Goal: Task Accomplishment & Management: Manage account settings

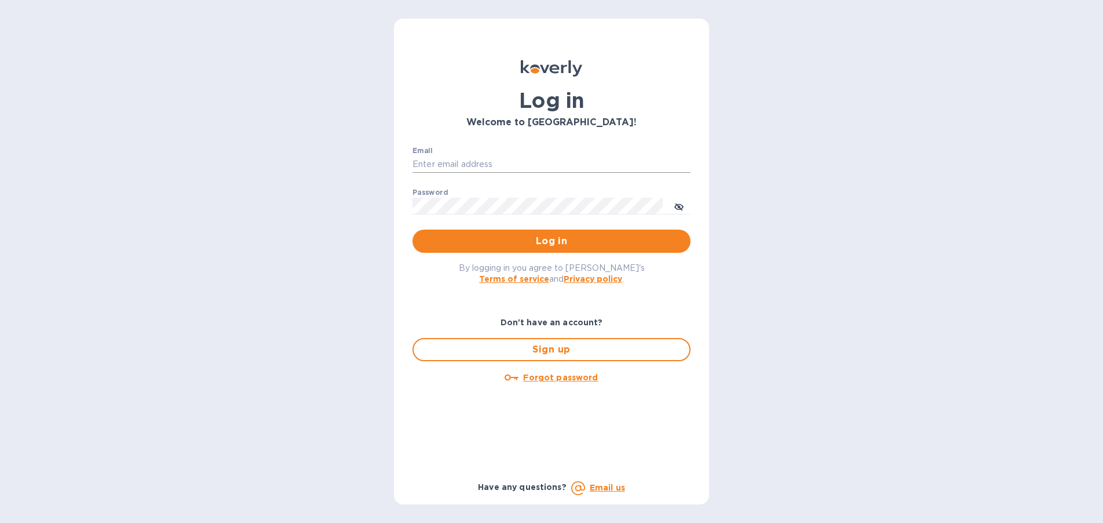
click at [520, 158] on input "Email" at bounding box center [552, 164] width 278 height 17
type input "ryan@rms-acoustics.com"
click at [413, 229] on button "Log in" at bounding box center [552, 240] width 278 height 23
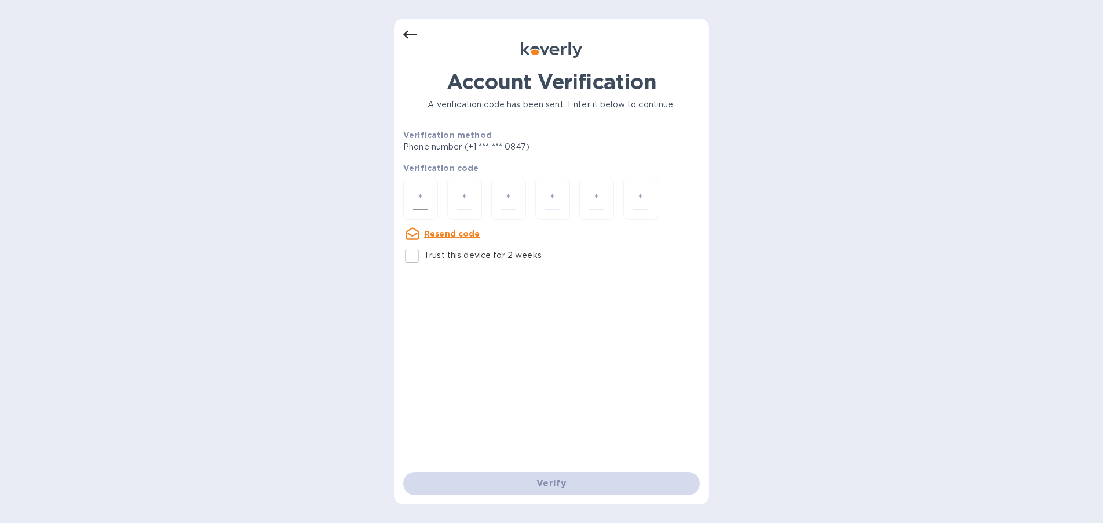
click at [423, 192] on input "number" at bounding box center [420, 198] width 15 height 21
type input "1"
type input "0"
type input "7"
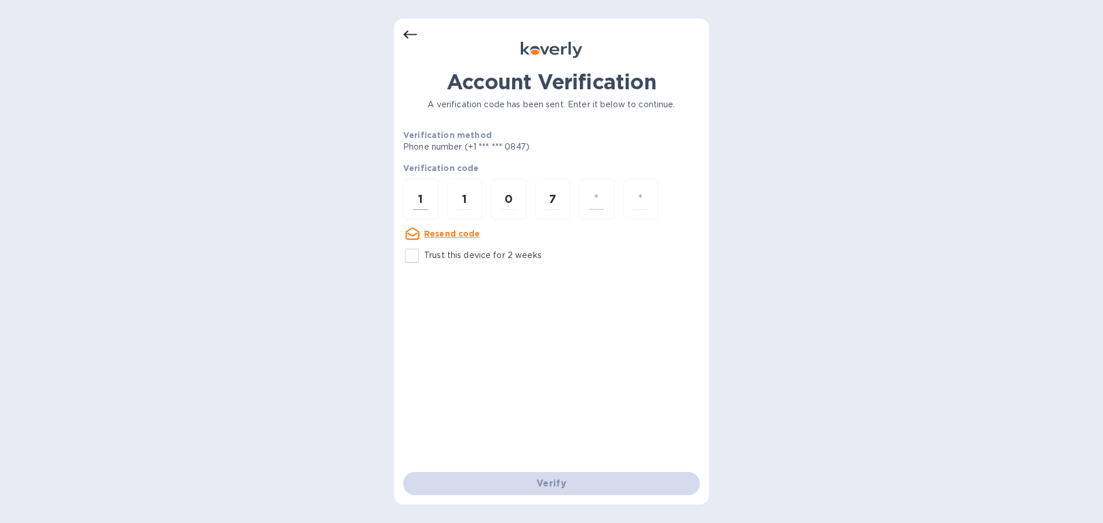
type input "9"
type input "5"
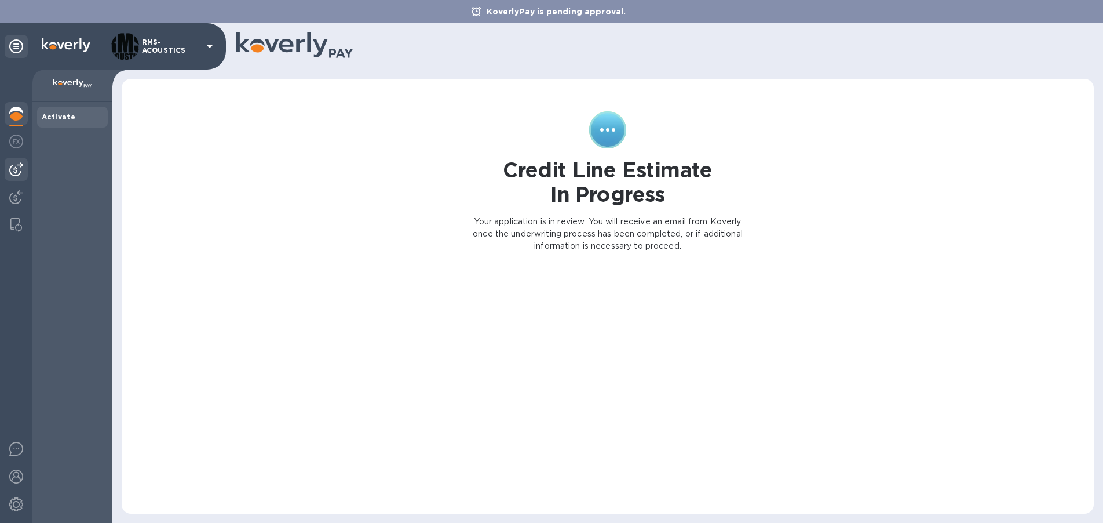
click at [16, 163] on img at bounding box center [16, 169] width 14 height 14
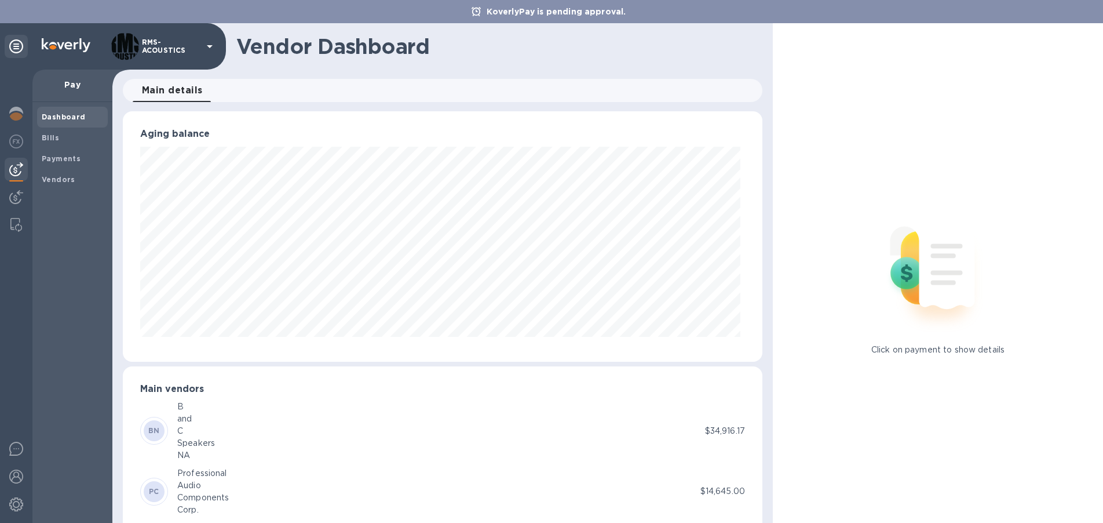
scroll to position [250, 635]
click at [64, 155] on b "Payments" at bounding box center [61, 158] width 39 height 9
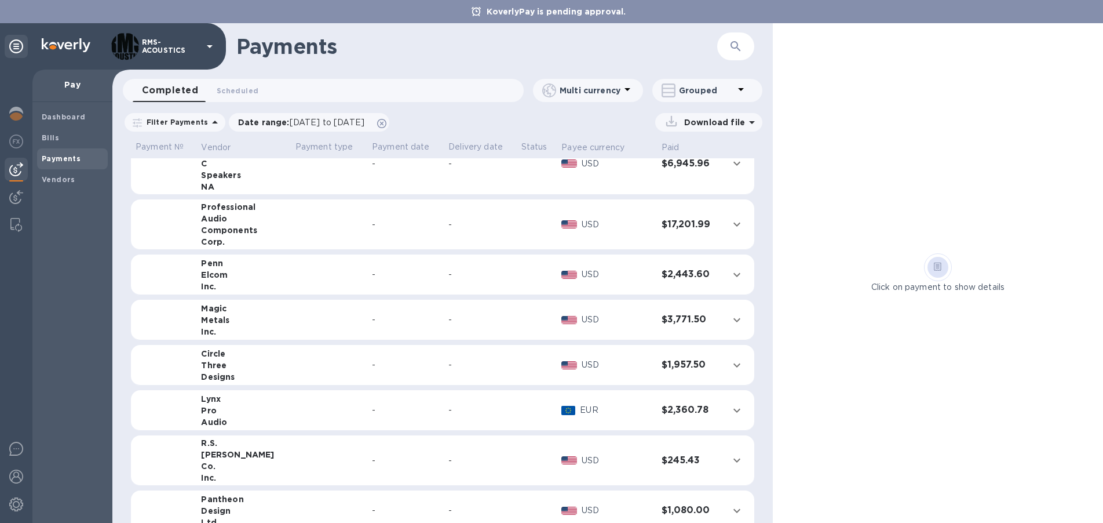
scroll to position [134, 0]
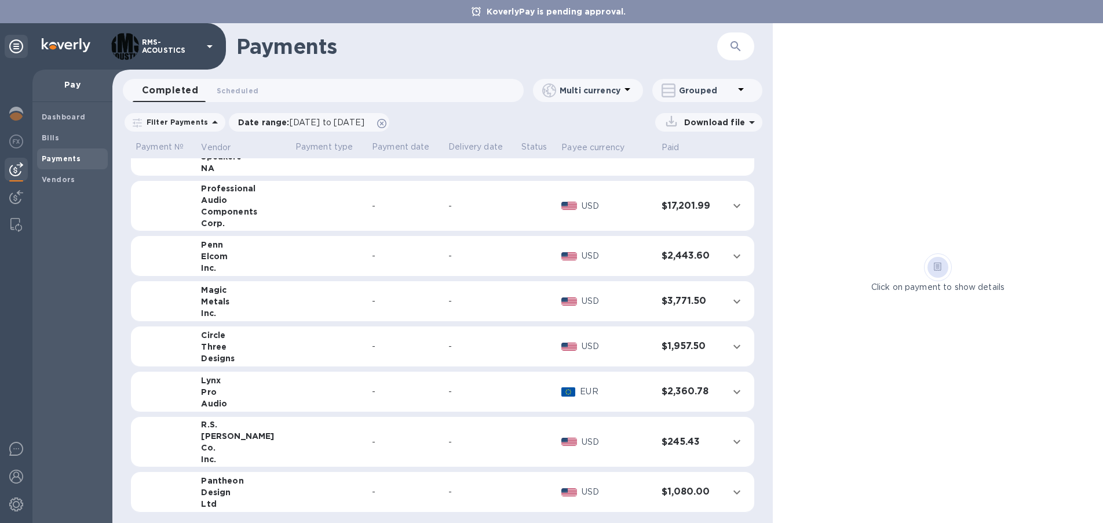
click at [312, 304] on td at bounding box center [329, 301] width 76 height 41
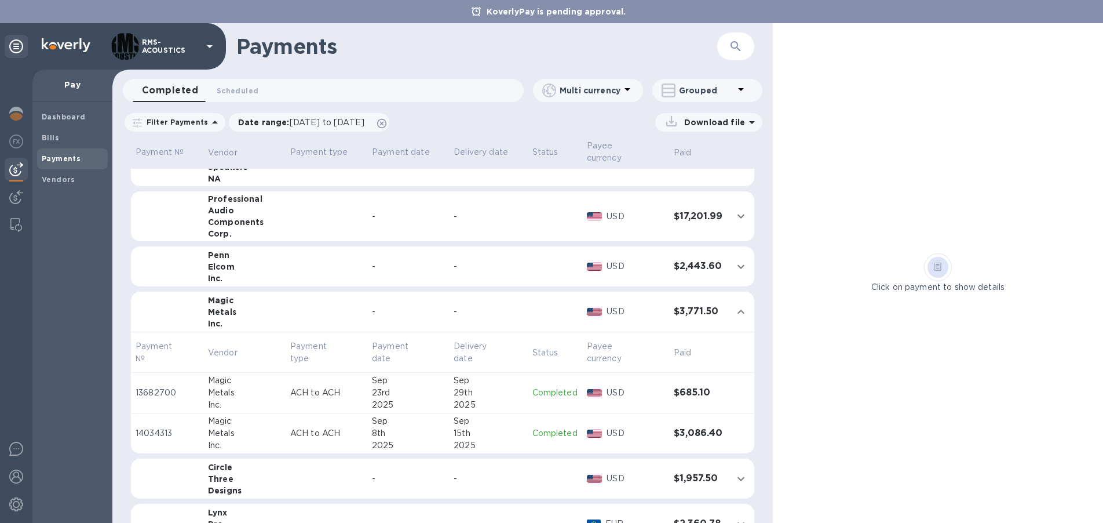
click at [313, 301] on td at bounding box center [327, 311] width 82 height 41
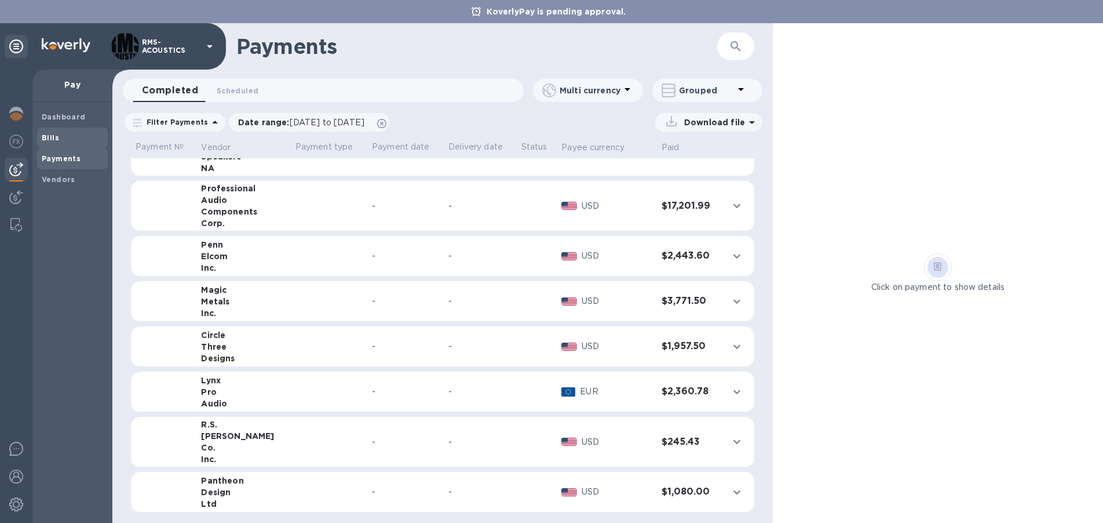
click at [52, 135] on b "Bills" at bounding box center [50, 137] width 17 height 9
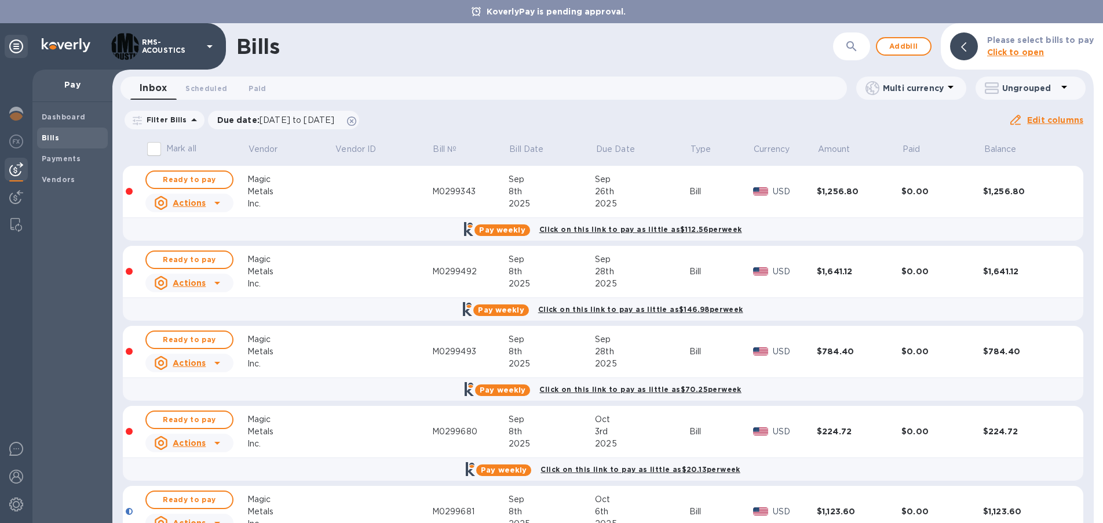
click at [206, 200] on div "Actions" at bounding box center [180, 203] width 56 height 19
click at [200, 178] on div at bounding box center [551, 261] width 1103 height 523
click at [198, 181] on span "Ready to pay" at bounding box center [189, 180] width 67 height 14
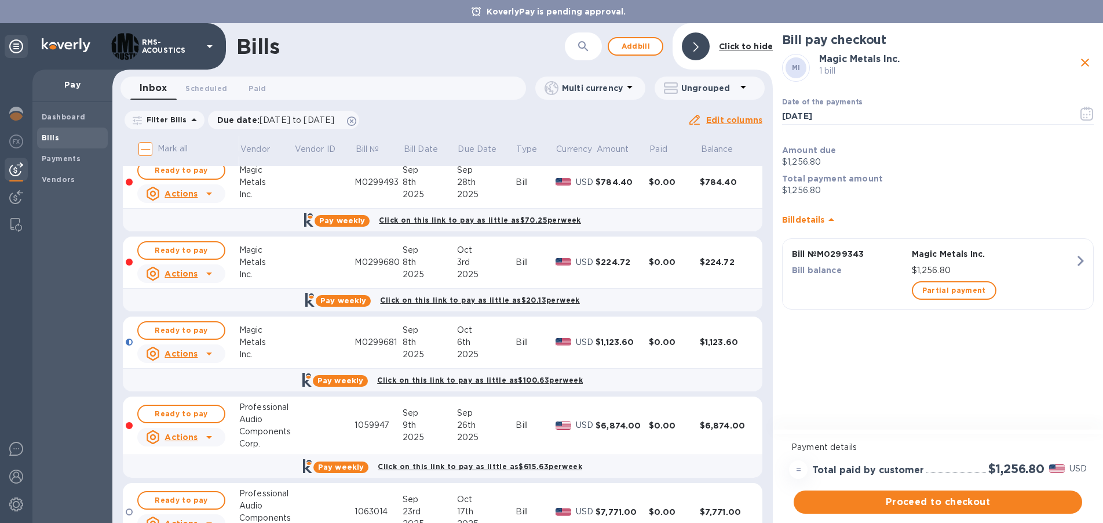
scroll to position [174, 0]
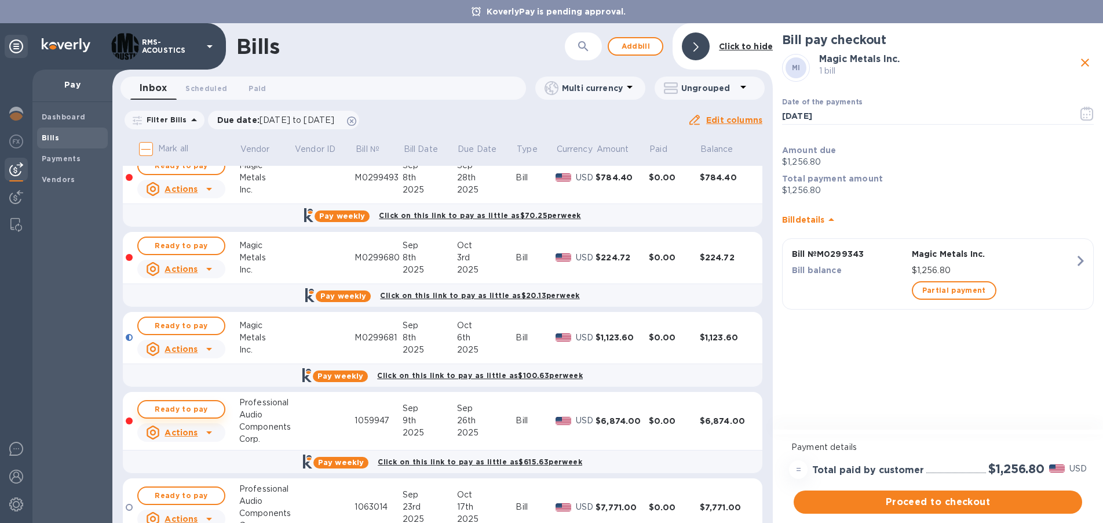
click at [194, 407] on span "Ready to pay" at bounding box center [181, 409] width 67 height 14
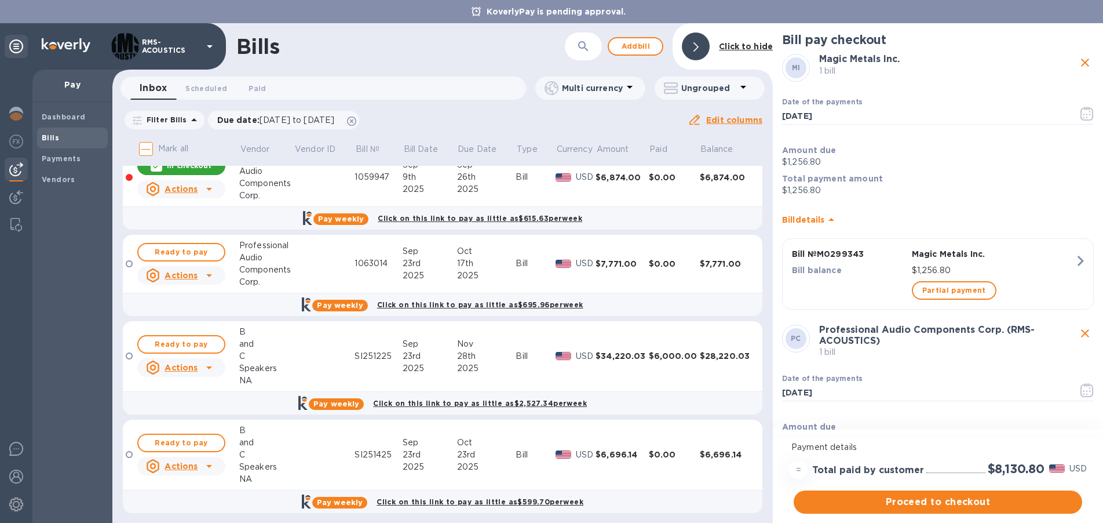
scroll to position [423, 0]
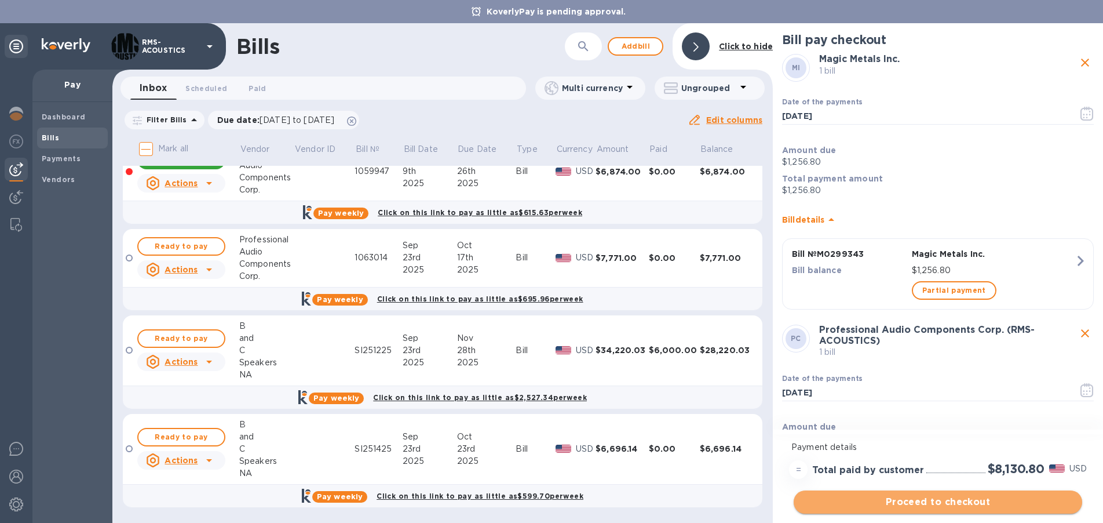
click at [929, 499] on span "Proceed to checkout" at bounding box center [938, 502] width 270 height 14
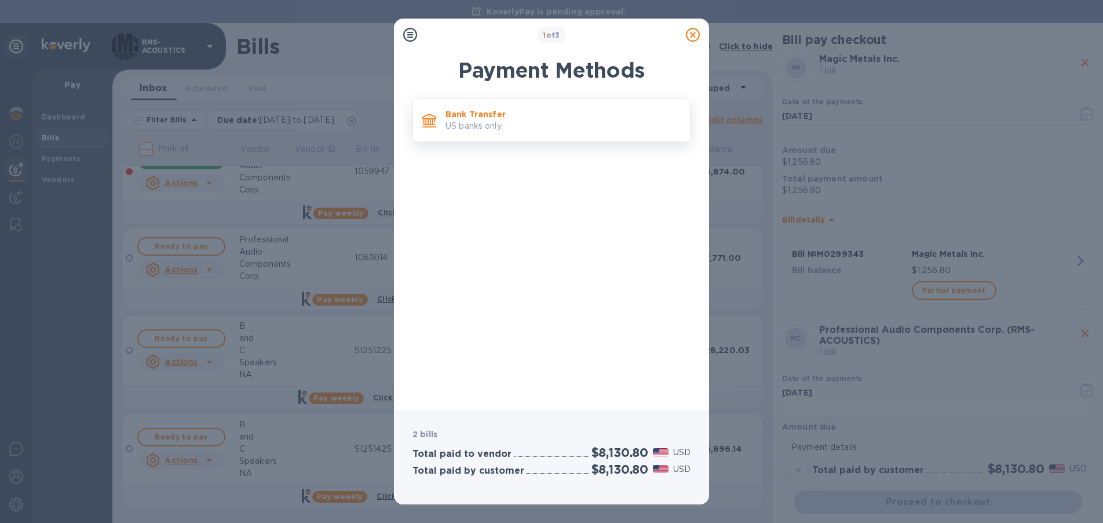
click at [442, 116] on div "Bank Transfer US banks only." at bounding box center [563, 120] width 245 height 33
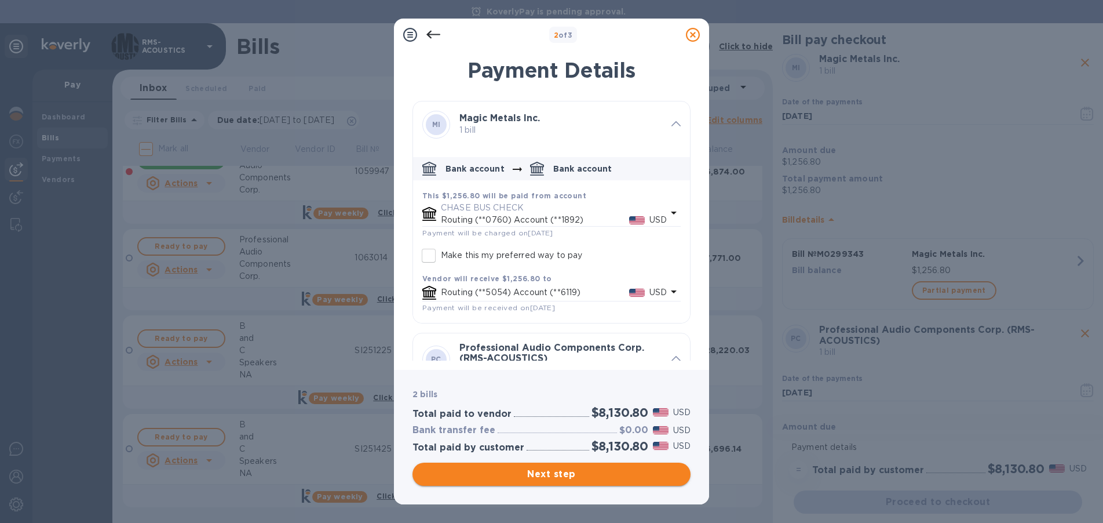
click at [580, 473] on span "Next step" at bounding box center [552, 474] width 260 height 14
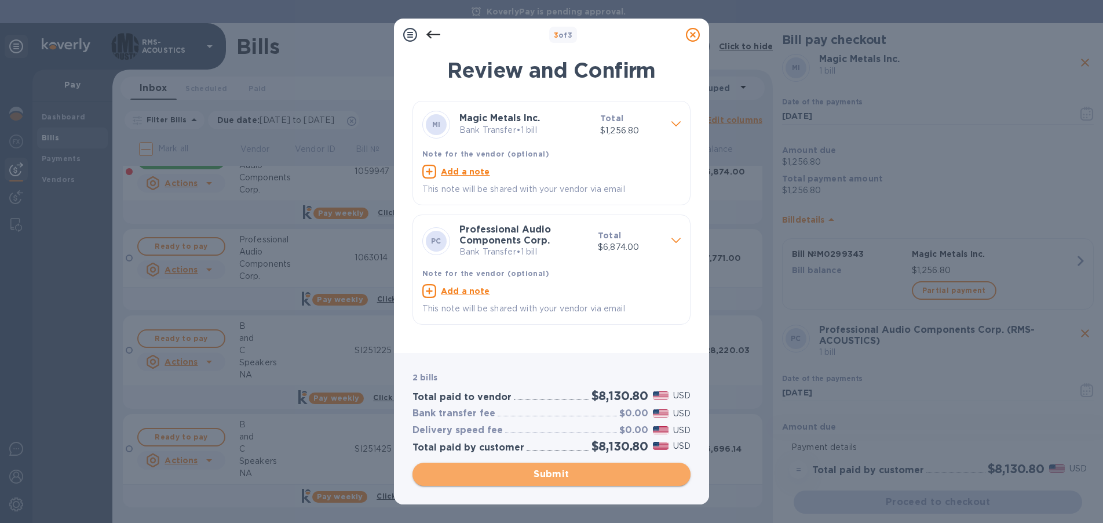
click at [585, 478] on span "Submit" at bounding box center [552, 474] width 260 height 14
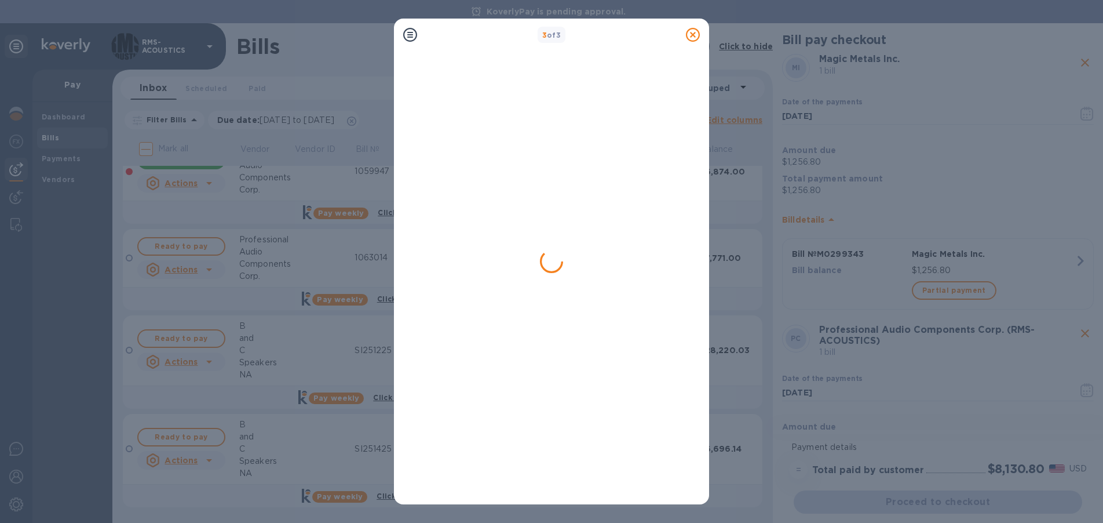
scroll to position [0, 0]
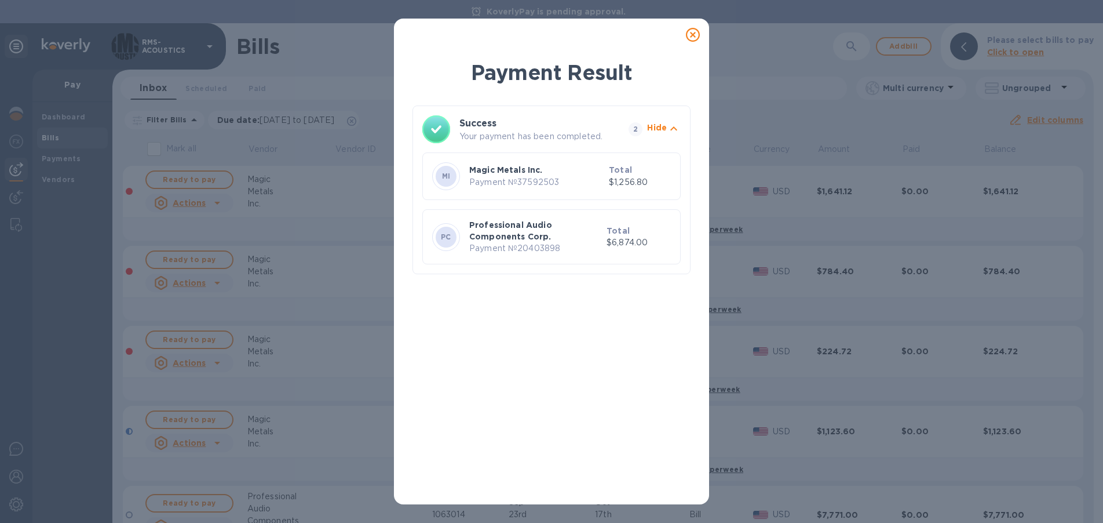
click at [697, 34] on icon at bounding box center [693, 35] width 14 height 14
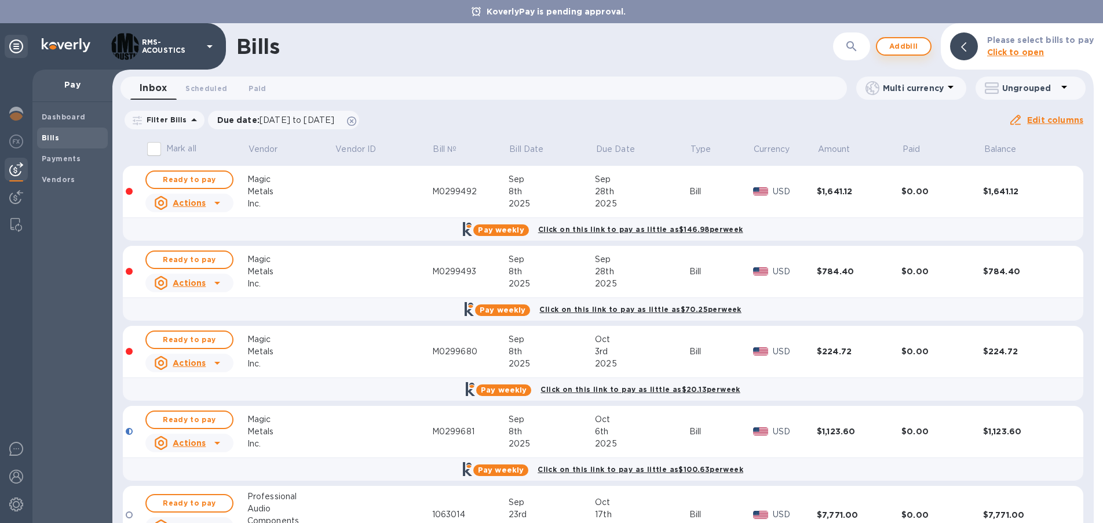
click at [911, 45] on span "Add bill" at bounding box center [904, 46] width 35 height 14
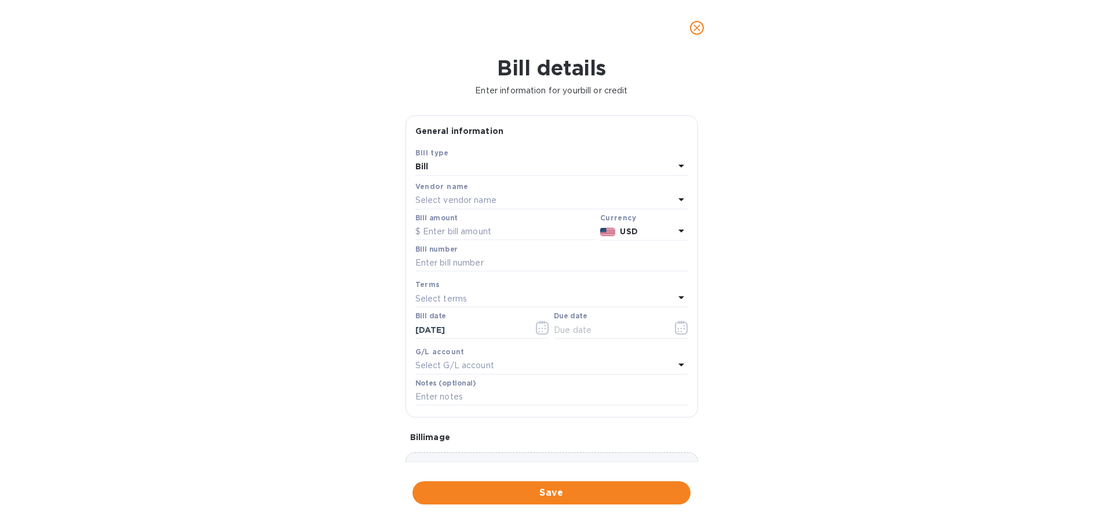
click at [544, 197] on div "Select vendor name" at bounding box center [544, 200] width 259 height 16
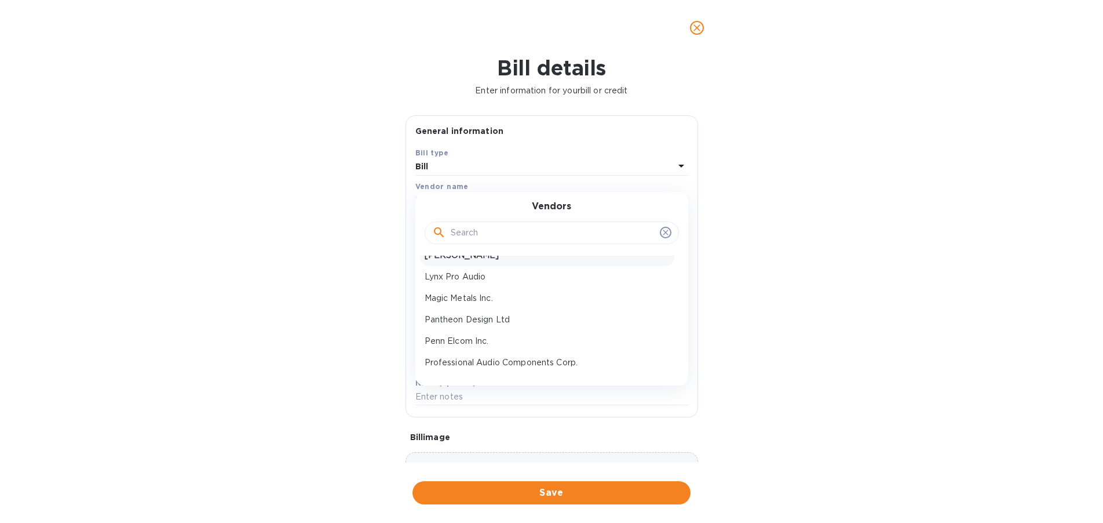
scroll to position [318, 0]
click at [476, 311] on p "Penn Elcom Inc." at bounding box center [547, 313] width 245 height 12
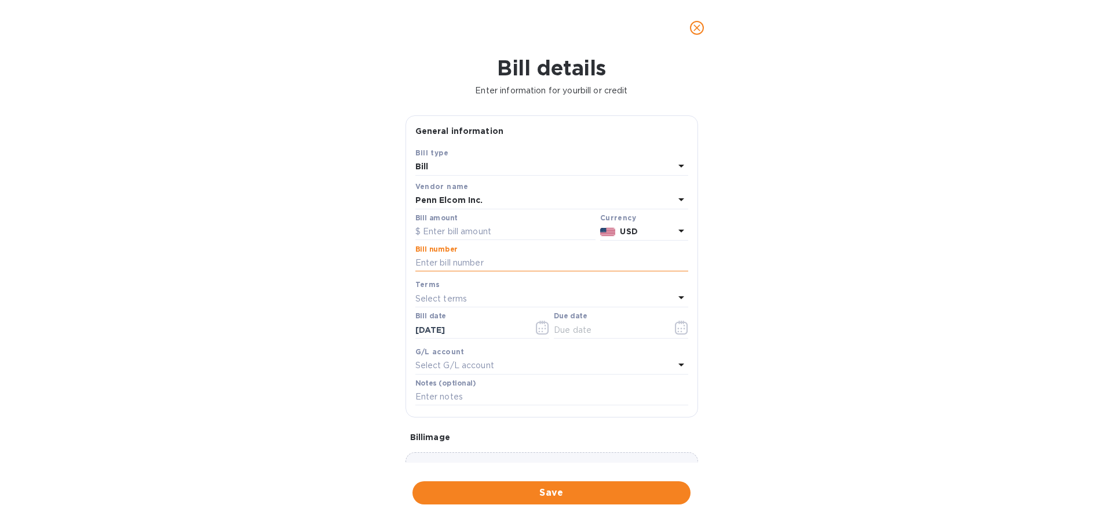
click at [467, 262] on input "text" at bounding box center [551, 262] width 273 height 17
paste input "SIUSA0125036350"
type input "SIUSA0125036350"
click at [476, 225] on input "text" at bounding box center [505, 231] width 180 height 17
type input "200.22"
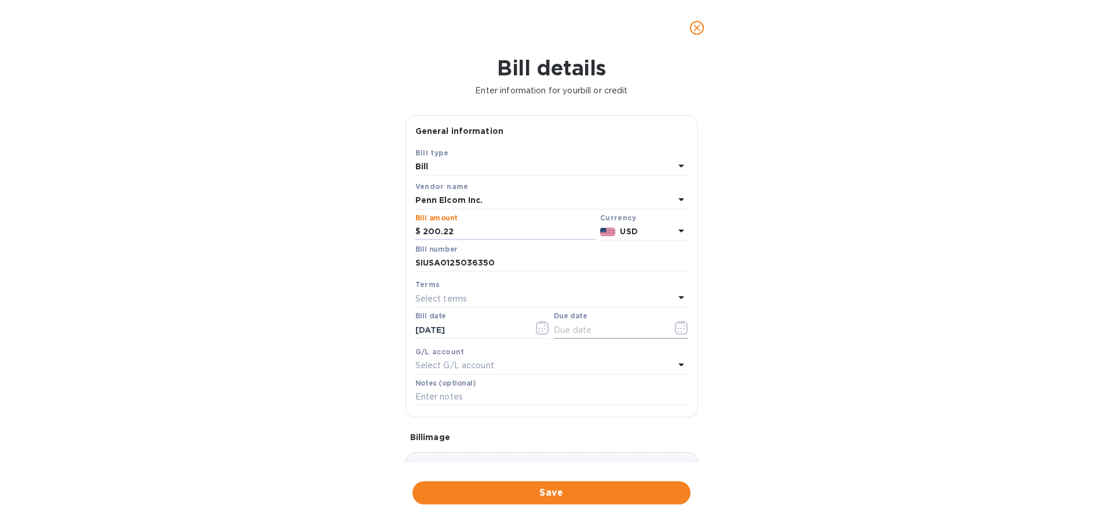
click at [680, 325] on icon "button" at bounding box center [681, 327] width 13 height 14
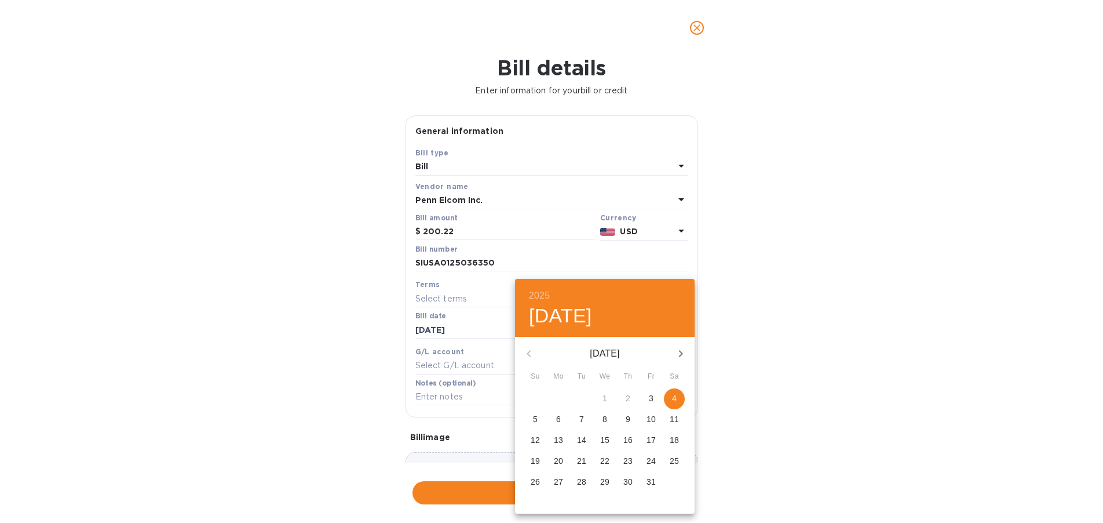
click at [685, 353] on icon "button" at bounding box center [681, 354] width 14 height 14
click at [563, 418] on span "3" at bounding box center [558, 419] width 21 height 12
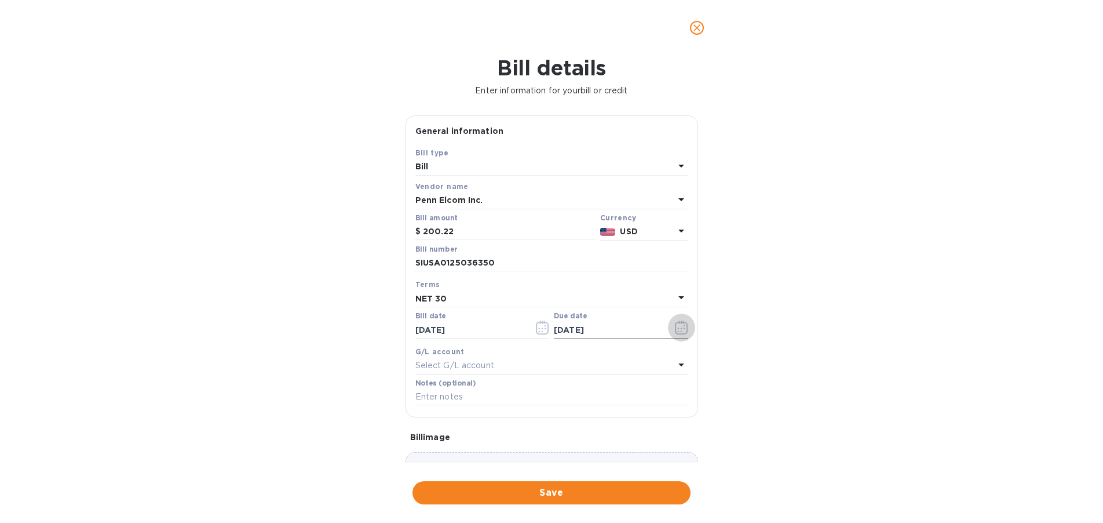
click at [677, 324] on icon "button" at bounding box center [681, 327] width 13 height 14
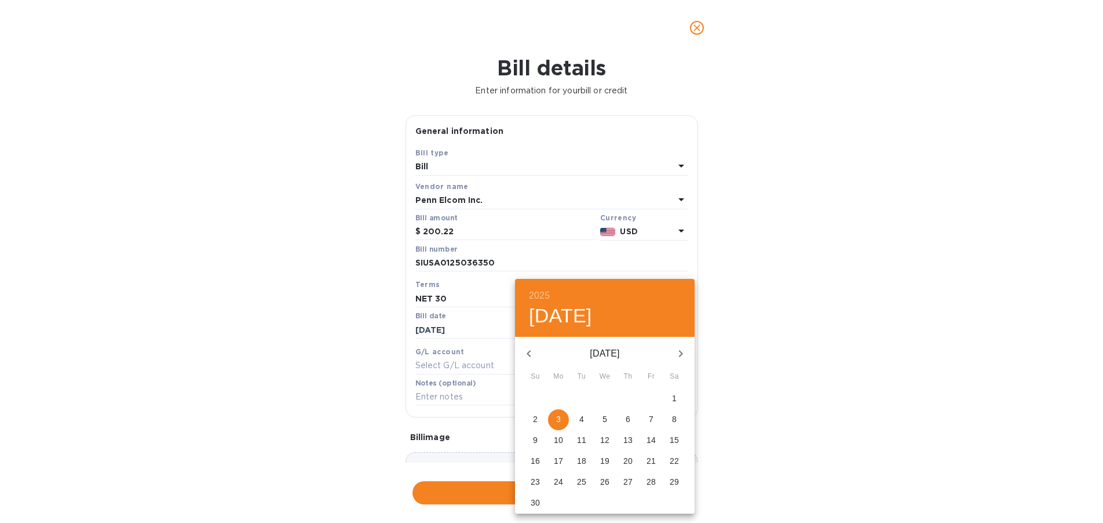
click at [540, 419] on span "2" at bounding box center [535, 419] width 21 height 12
type input "[DATE]"
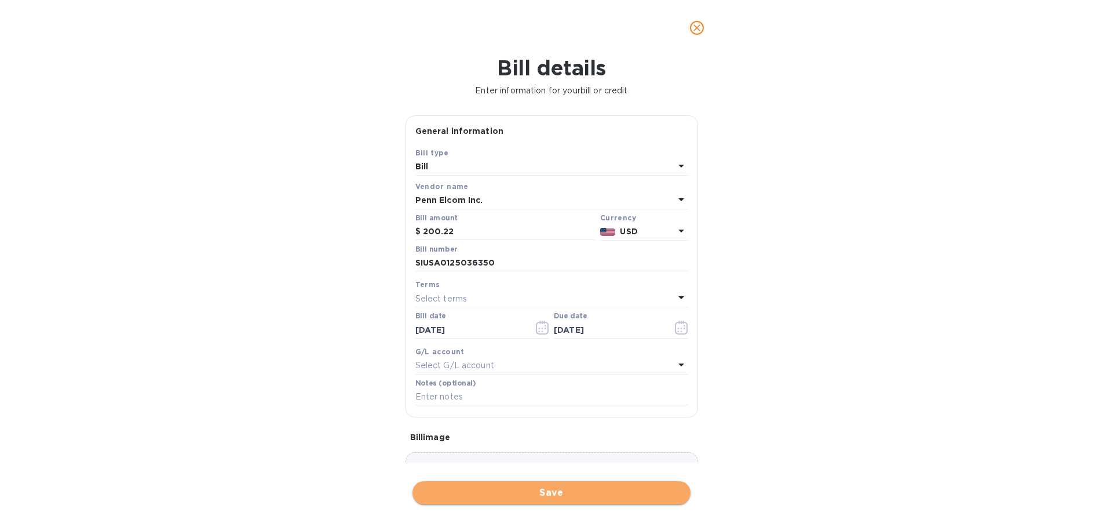
click at [558, 490] on span "Save" at bounding box center [552, 493] width 260 height 14
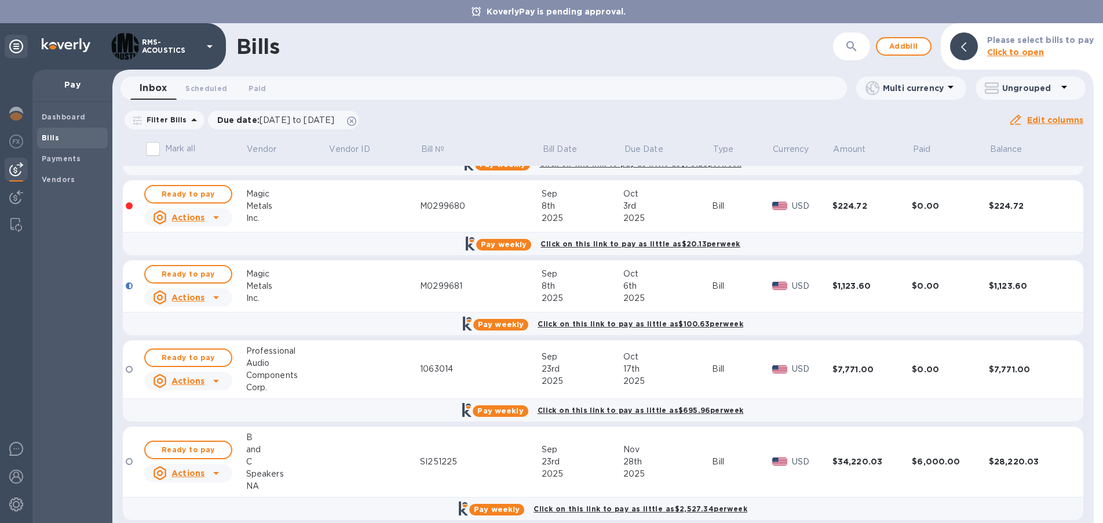
scroll to position [0, 0]
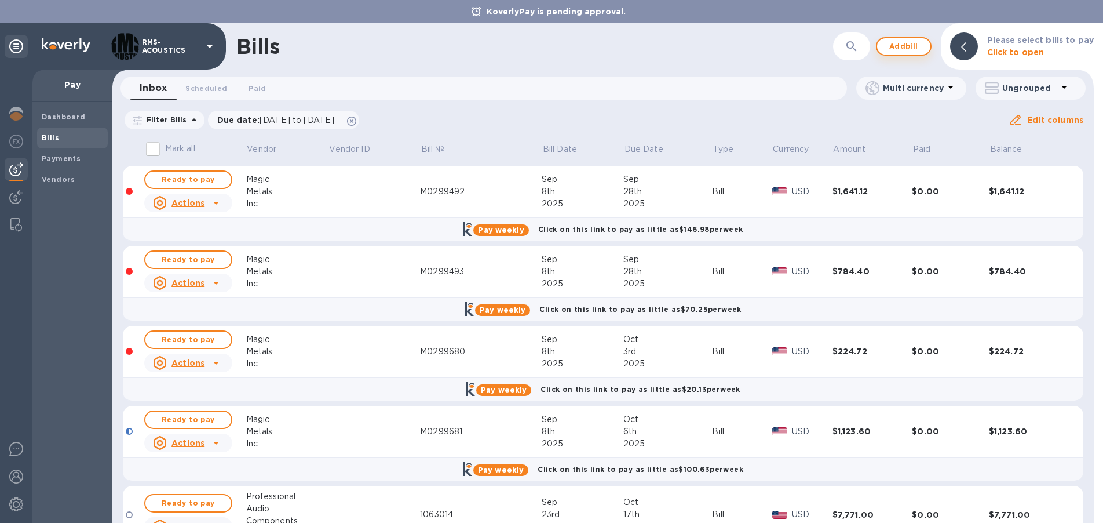
click at [904, 43] on span "Add bill" at bounding box center [904, 46] width 35 height 14
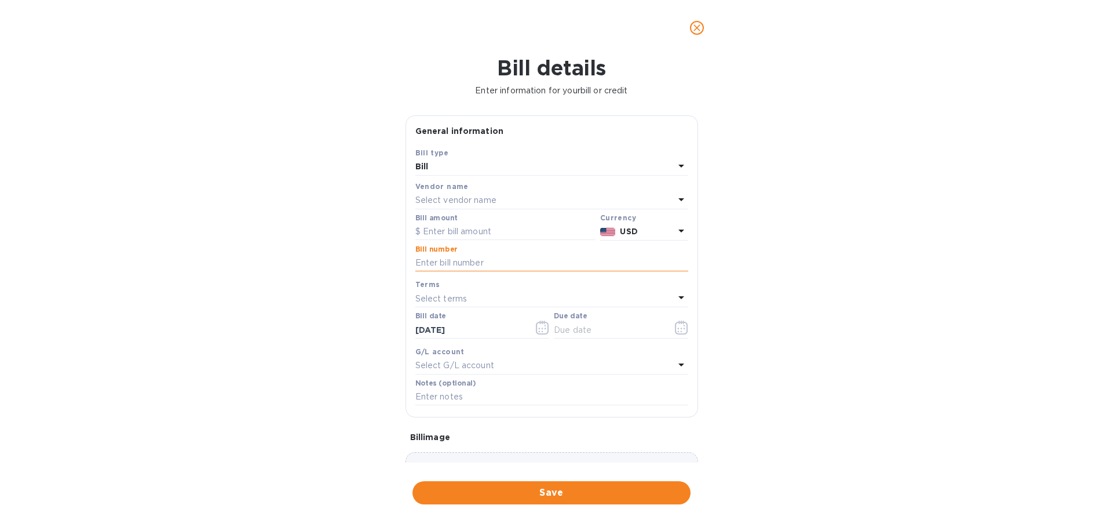
click at [461, 258] on input "text" at bounding box center [551, 262] width 273 height 17
paste input "SIUSA0125034486"
type input "SIUSA0125034486"
click at [590, 323] on input "text" at bounding box center [609, 329] width 110 height 17
click at [681, 327] on icon "button" at bounding box center [681, 327] width 13 height 14
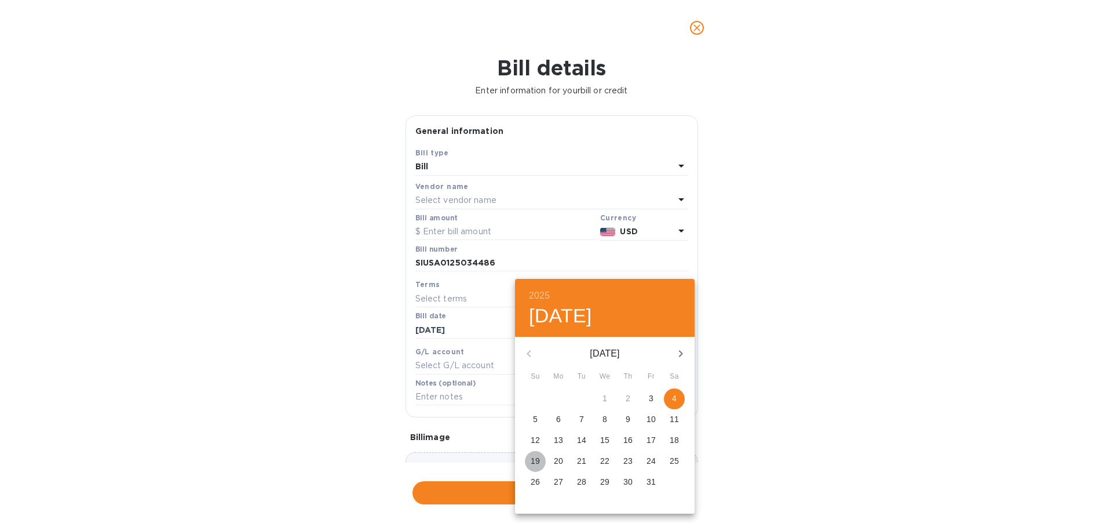
click at [535, 458] on p "19" at bounding box center [535, 461] width 9 height 12
type input "[DATE]"
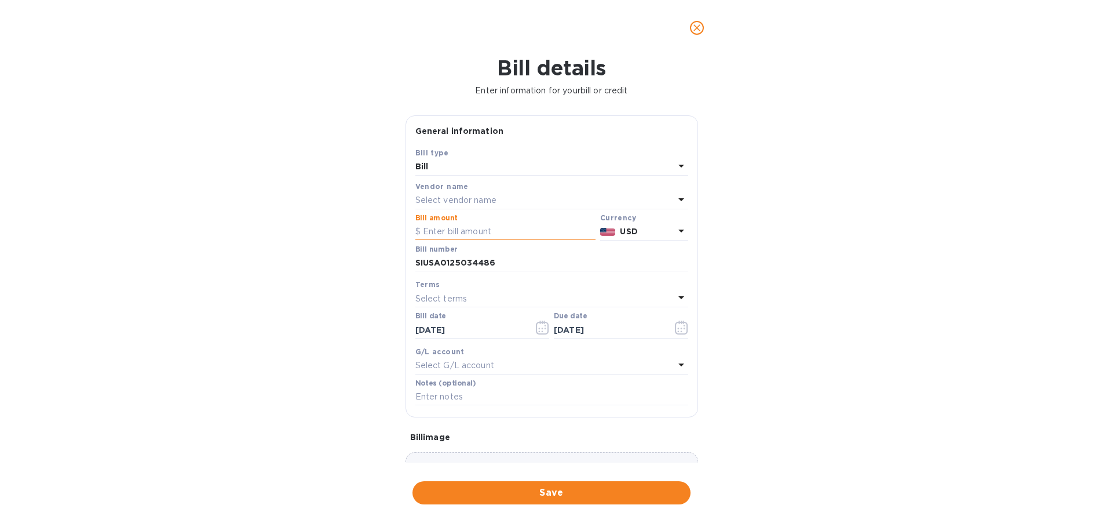
click at [432, 229] on input "text" at bounding box center [505, 231] width 180 height 17
type input "88.80"
click at [486, 198] on p "Select vendor name" at bounding box center [455, 200] width 81 height 12
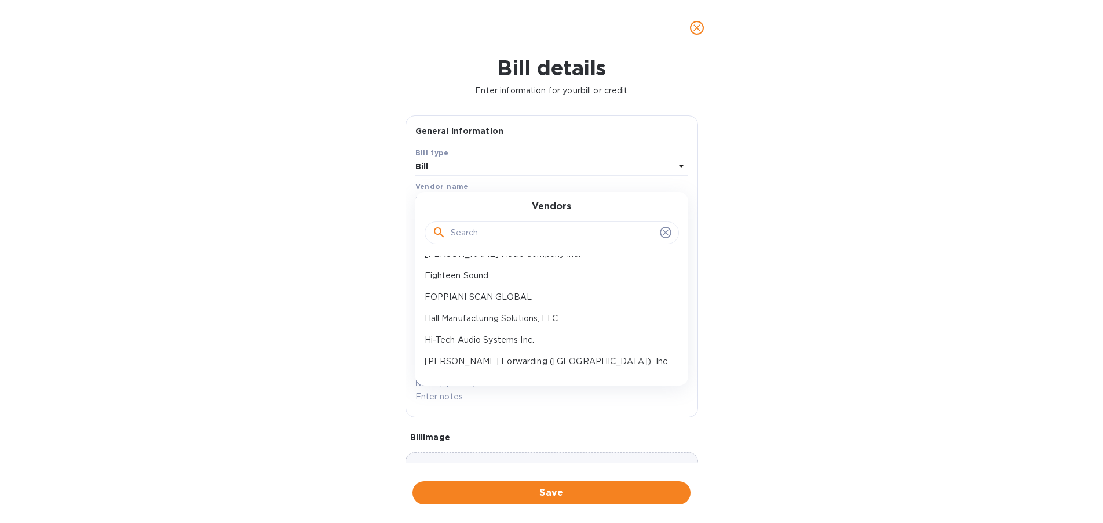
scroll to position [290, 0]
click at [469, 339] on p "Penn Elcom Inc." at bounding box center [547, 341] width 245 height 12
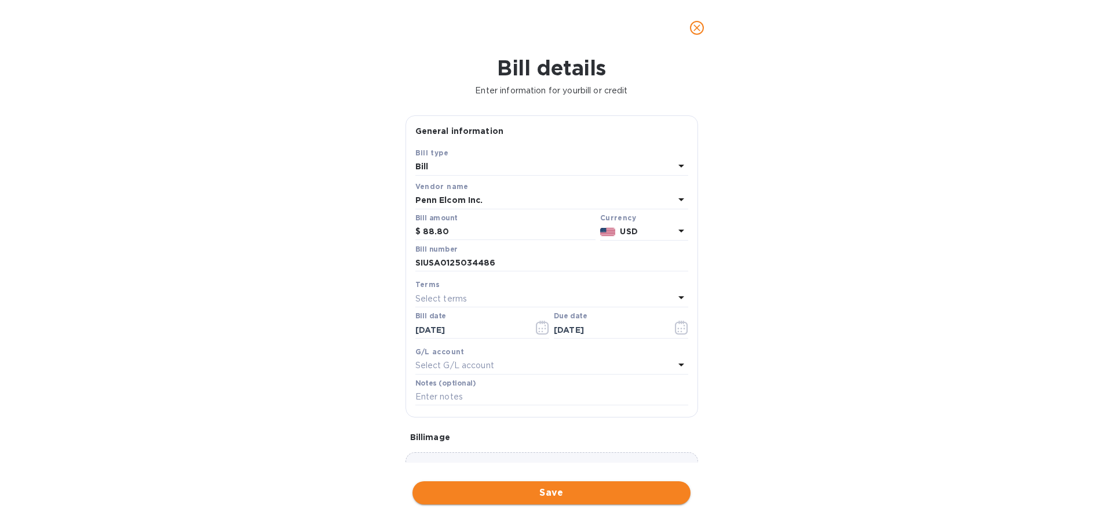
click at [572, 488] on span "Save" at bounding box center [552, 493] width 260 height 14
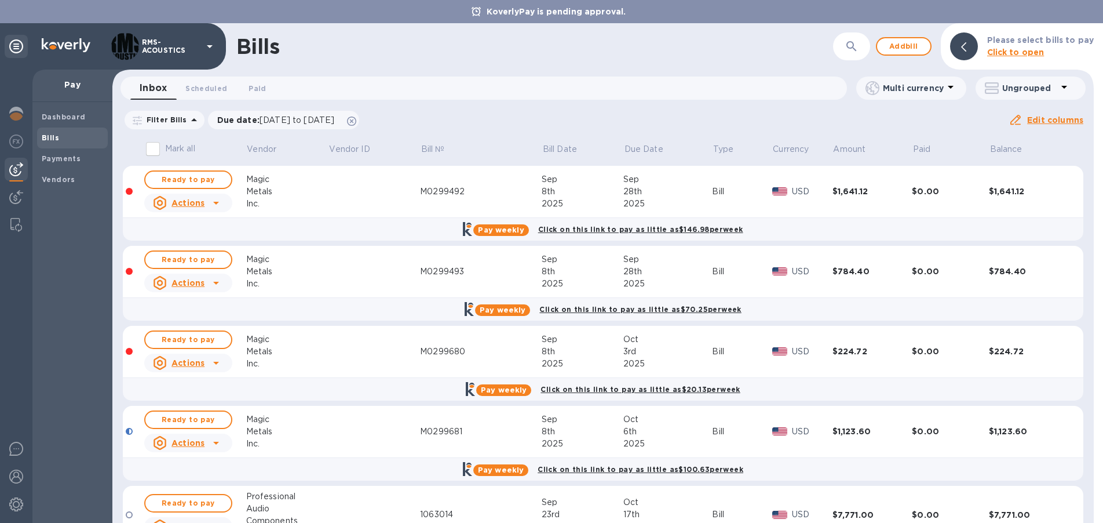
click at [1063, 9] on div "KoverlyPay is pending approval." at bounding box center [551, 11] width 1103 height 23
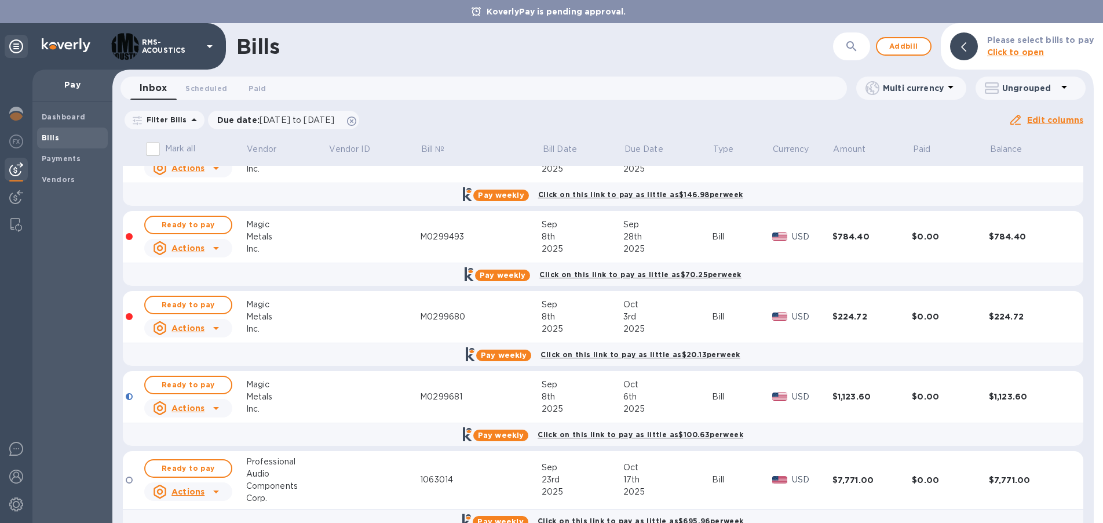
scroll to position [0, 0]
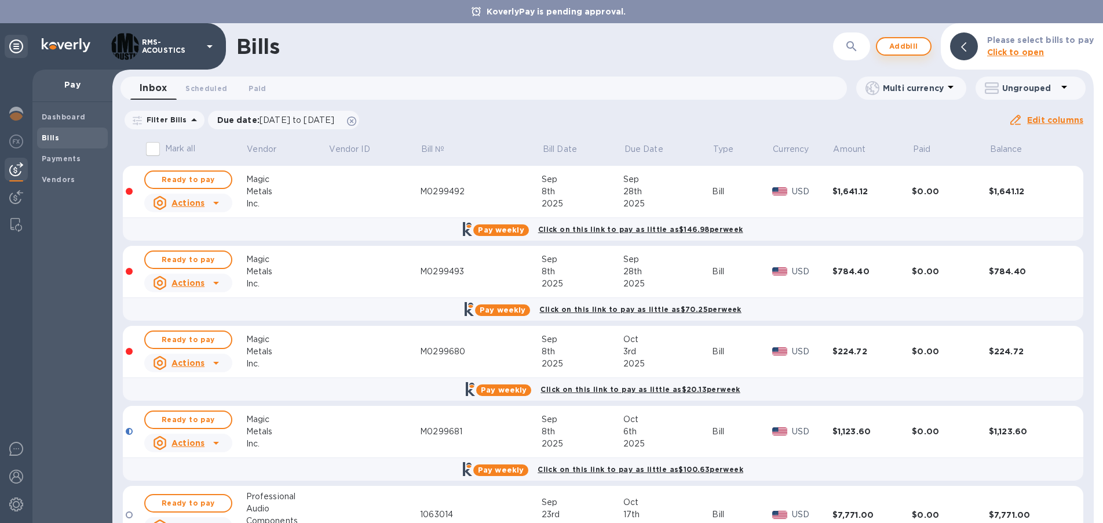
click at [921, 47] on span "Add bill" at bounding box center [904, 46] width 35 height 14
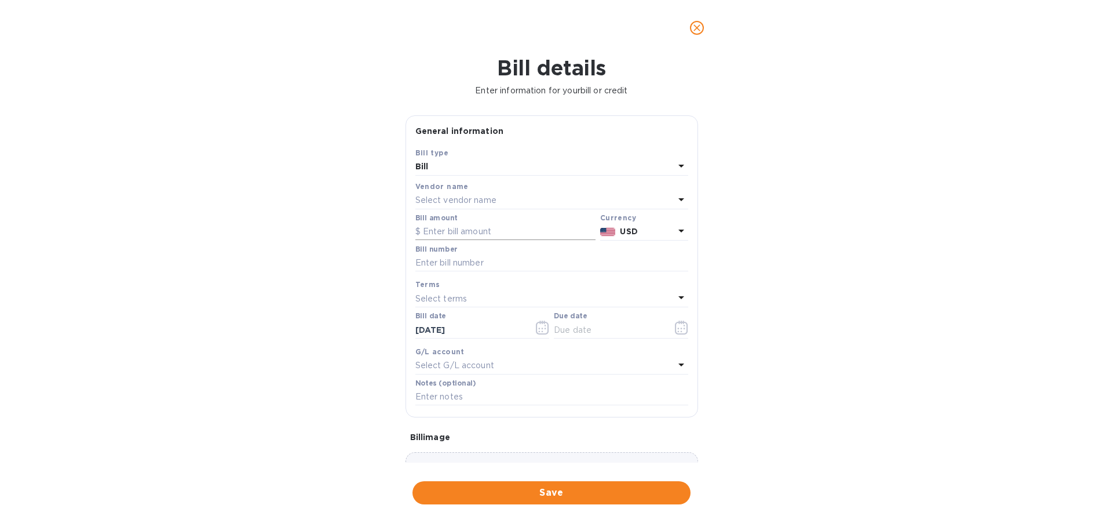
click at [489, 232] on input "text" at bounding box center [505, 231] width 180 height 17
type input "4,734.40"
click at [495, 264] on input "text" at bounding box center [551, 262] width 273 height 17
paste input "SIUSA0125034487"
type input "SIUSA0125034487"
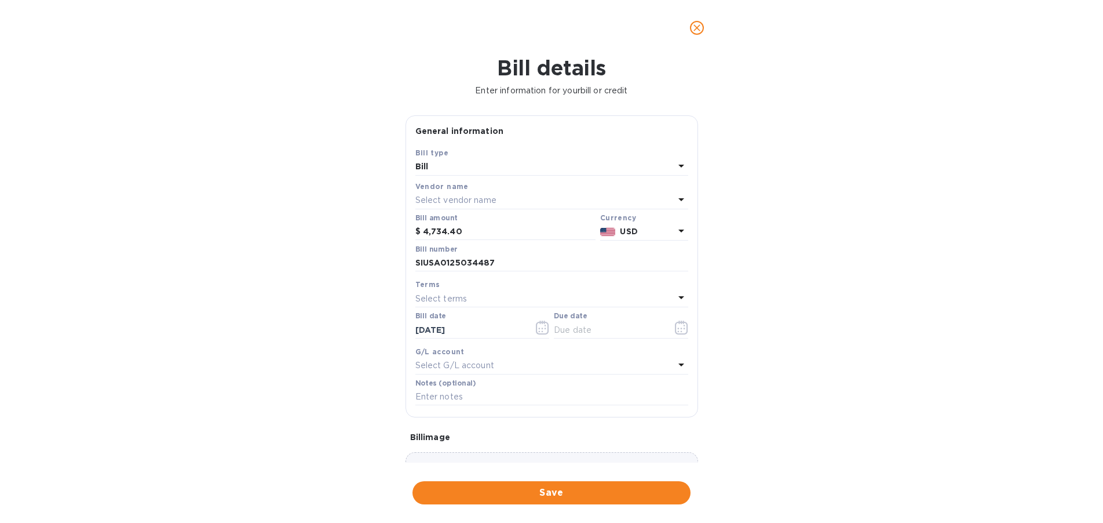
click at [499, 202] on div "Select vendor name" at bounding box center [544, 200] width 259 height 16
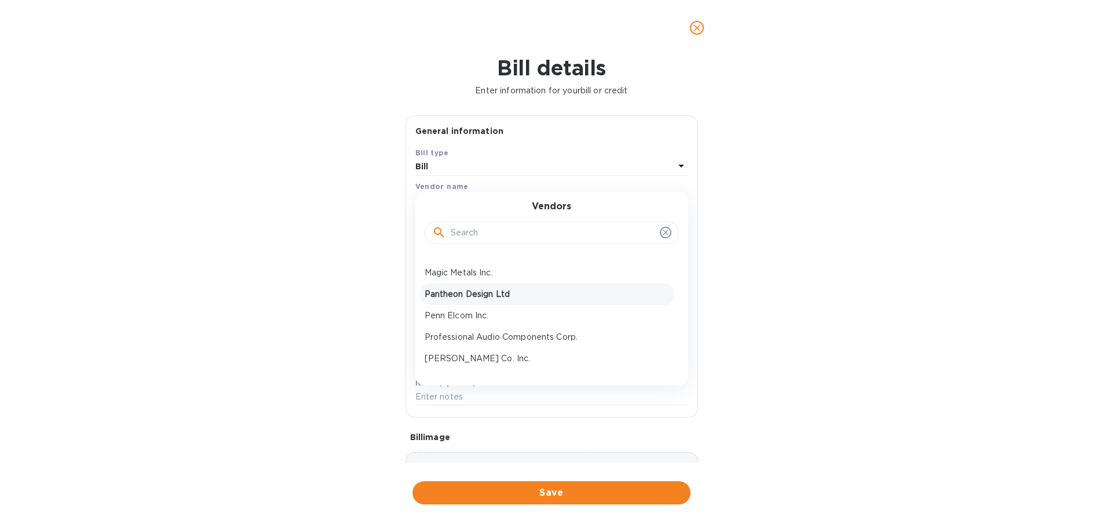
scroll to position [318, 0]
click at [467, 314] on p "Penn Elcom Inc." at bounding box center [547, 313] width 245 height 12
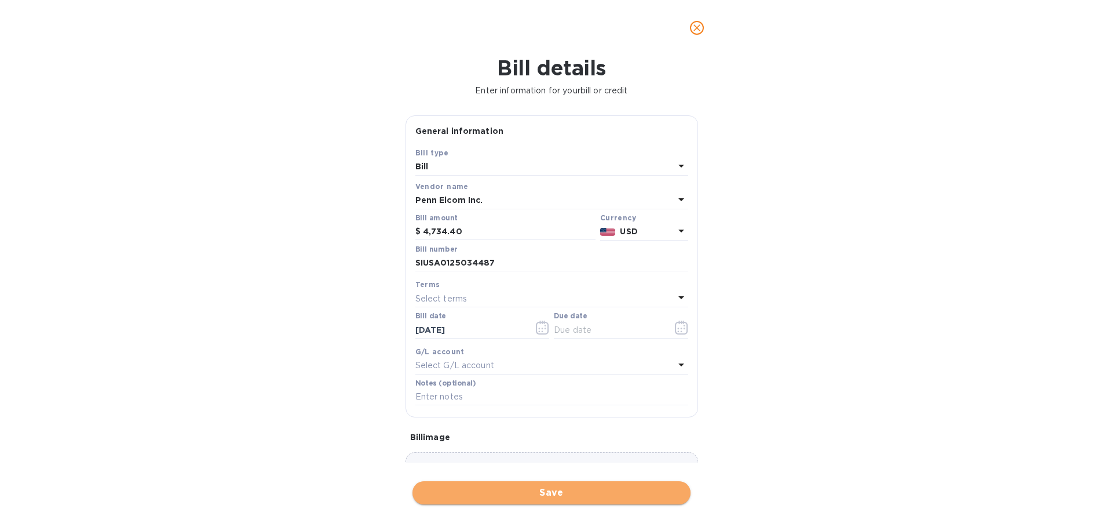
click at [577, 492] on span "Save" at bounding box center [552, 493] width 260 height 14
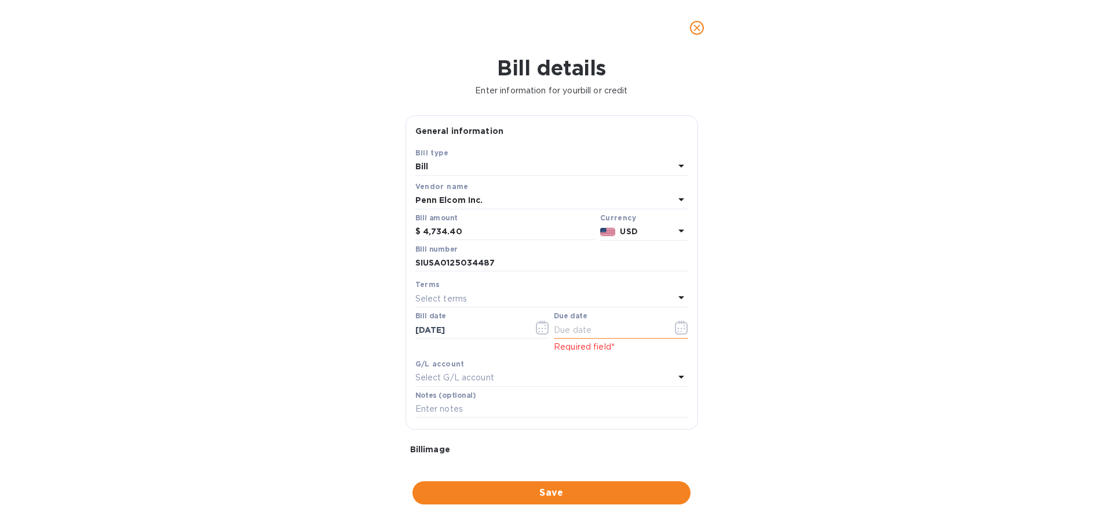
click at [679, 327] on icon "button" at bounding box center [681, 327] width 13 height 14
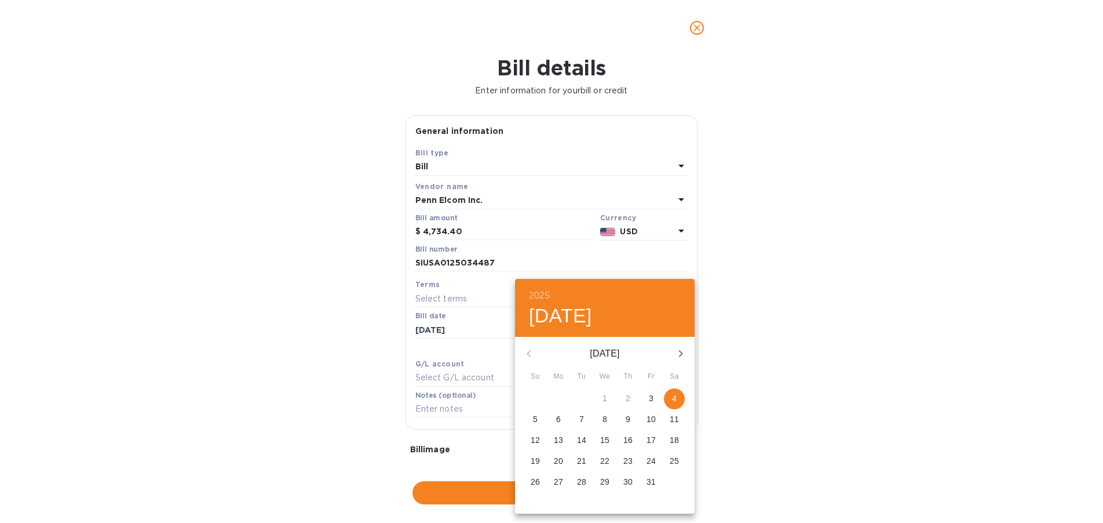
click at [530, 464] on span "19" at bounding box center [535, 461] width 21 height 12
type input "[DATE]"
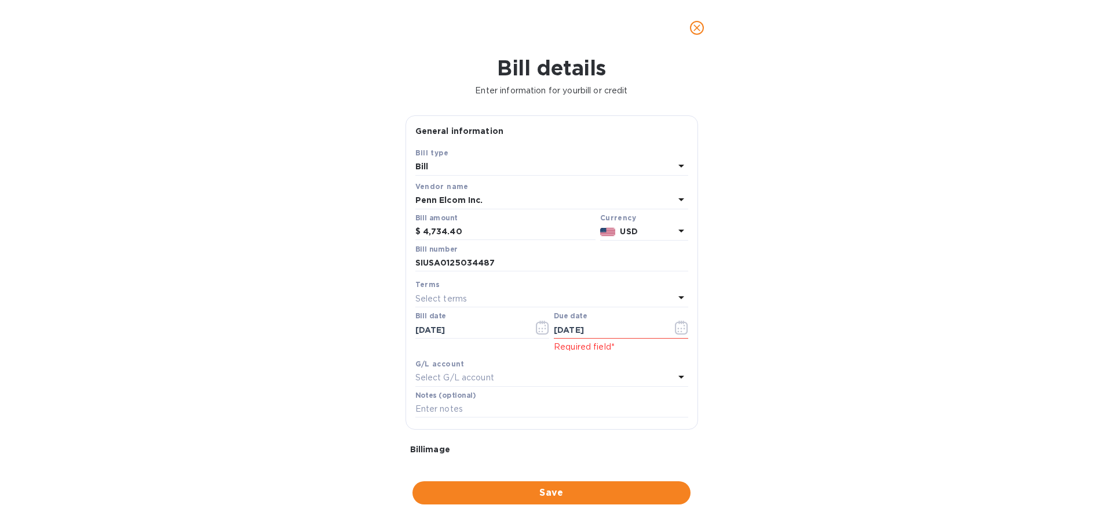
click at [777, 442] on div "Bill details Enter information for your bill or credit General information Save…" at bounding box center [551, 289] width 1103 height 467
click at [584, 497] on span "Save" at bounding box center [552, 493] width 260 height 14
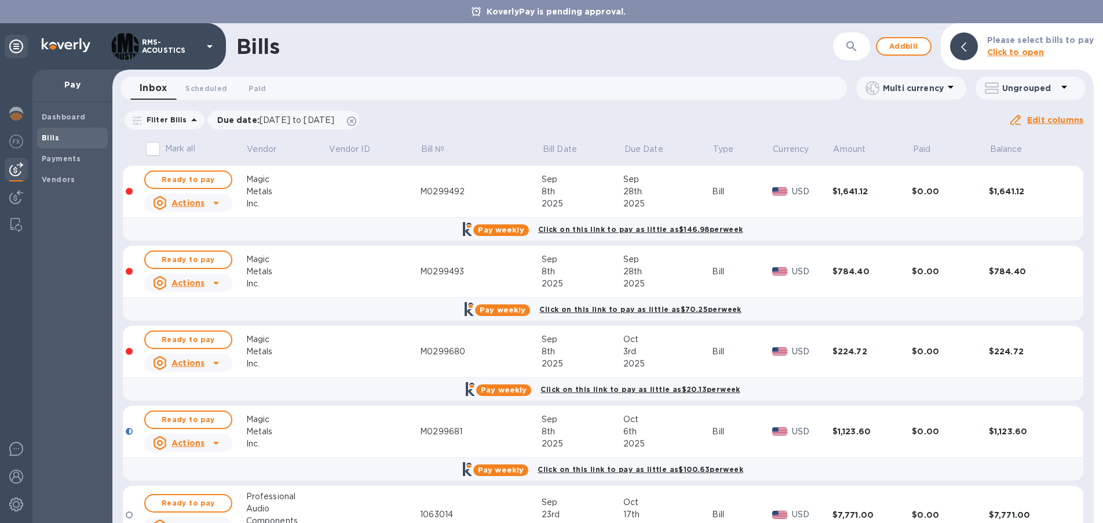
click at [160, 39] on p "RMS-ACOUSTICS" at bounding box center [171, 46] width 58 height 16
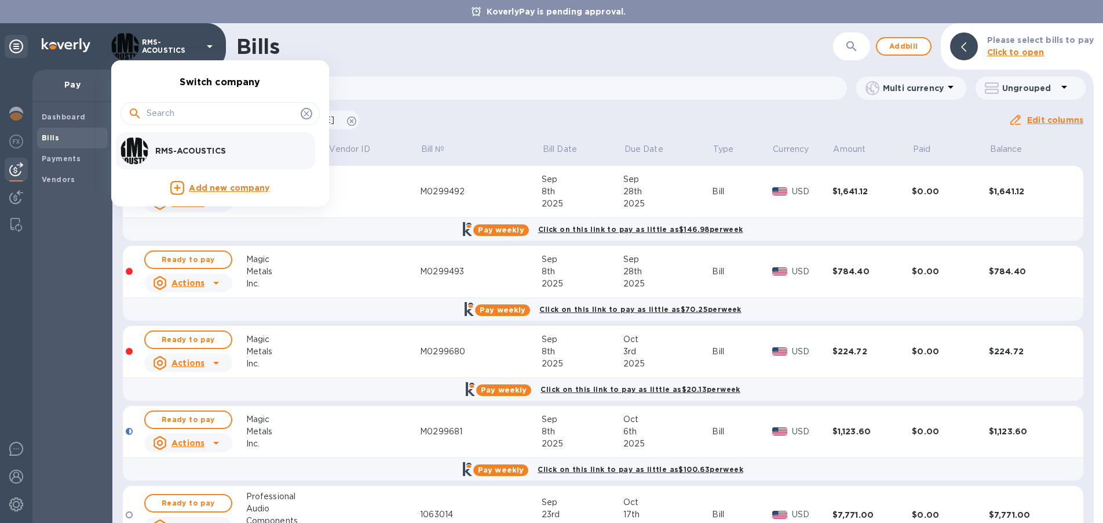
click at [381, 61] on div at bounding box center [551, 261] width 1103 height 523
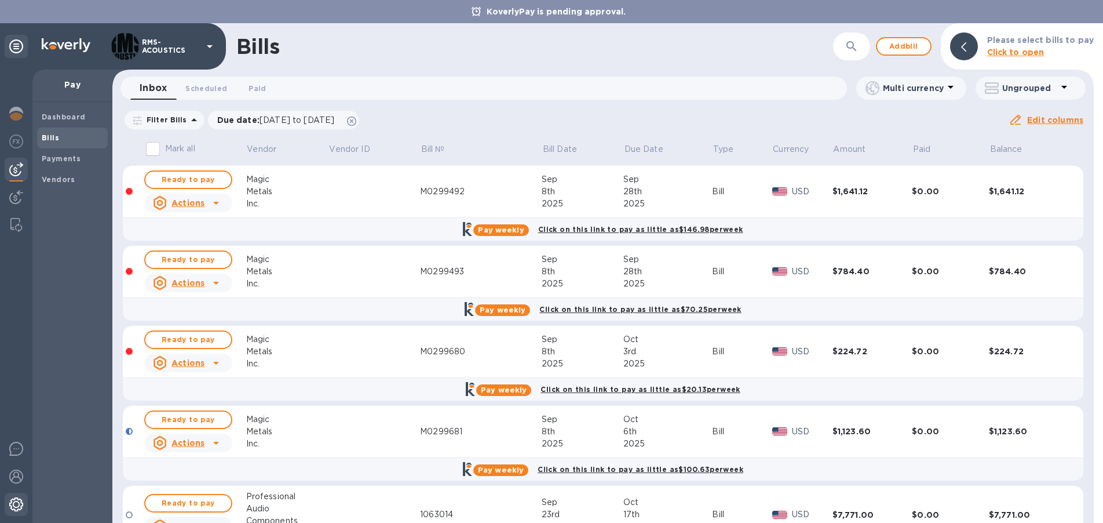
click at [20, 506] on img at bounding box center [16, 504] width 14 height 14
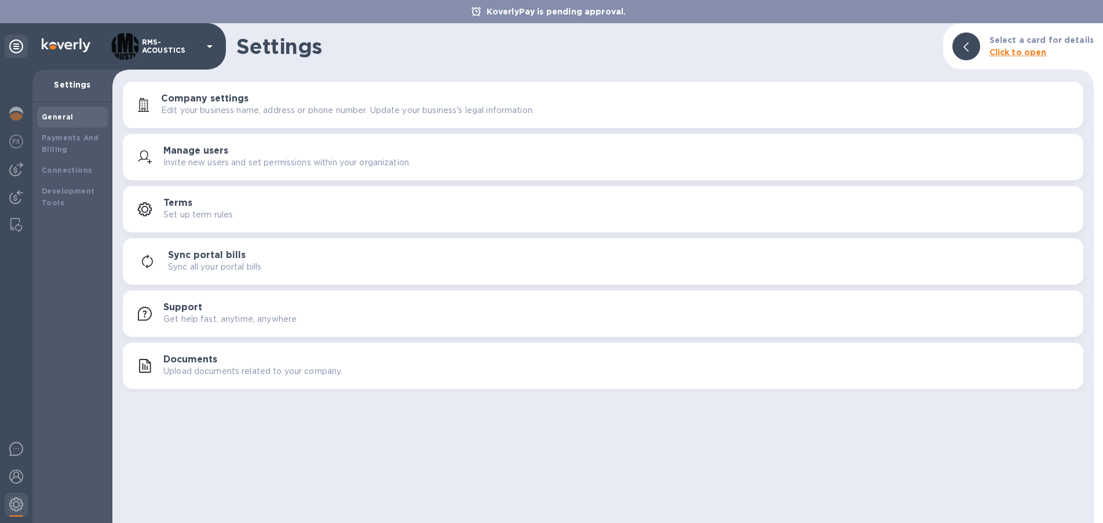
click at [383, 50] on h1 "Settings" at bounding box center [585, 46] width 698 height 24
click at [75, 239] on div "General Payments And Billing Connections Development Tools" at bounding box center [72, 312] width 80 height 421
